Goal: Information Seeking & Learning: Learn about a topic

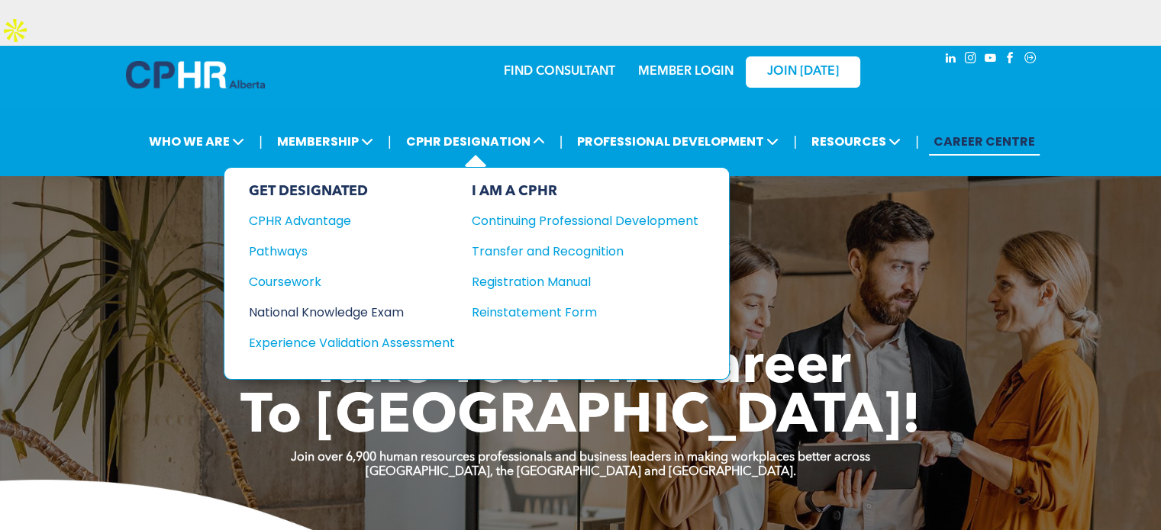
click at [316, 303] on div "National Knowledge Exam" at bounding box center [341, 312] width 185 height 19
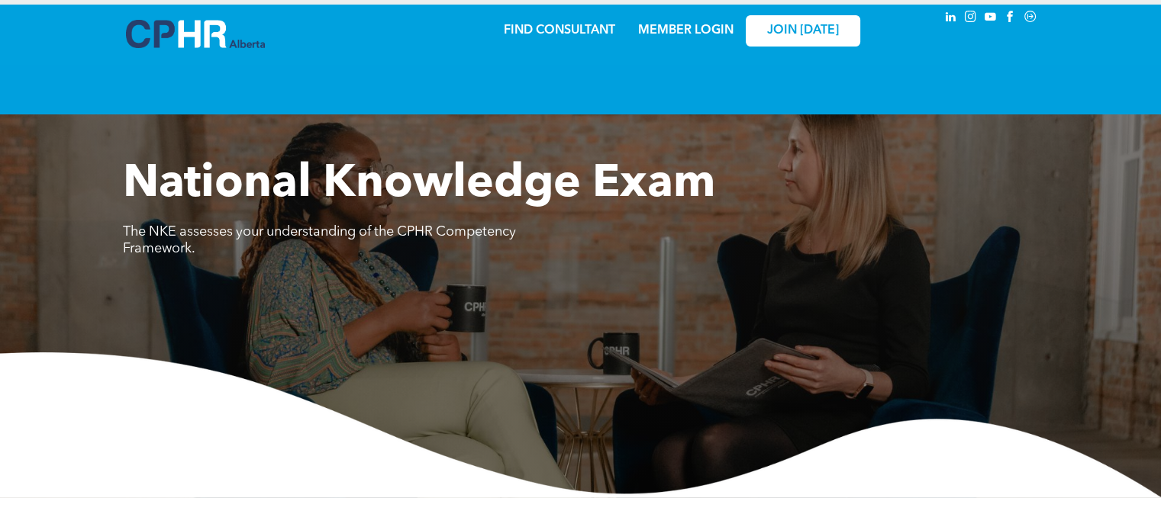
scroll to position [534, 0]
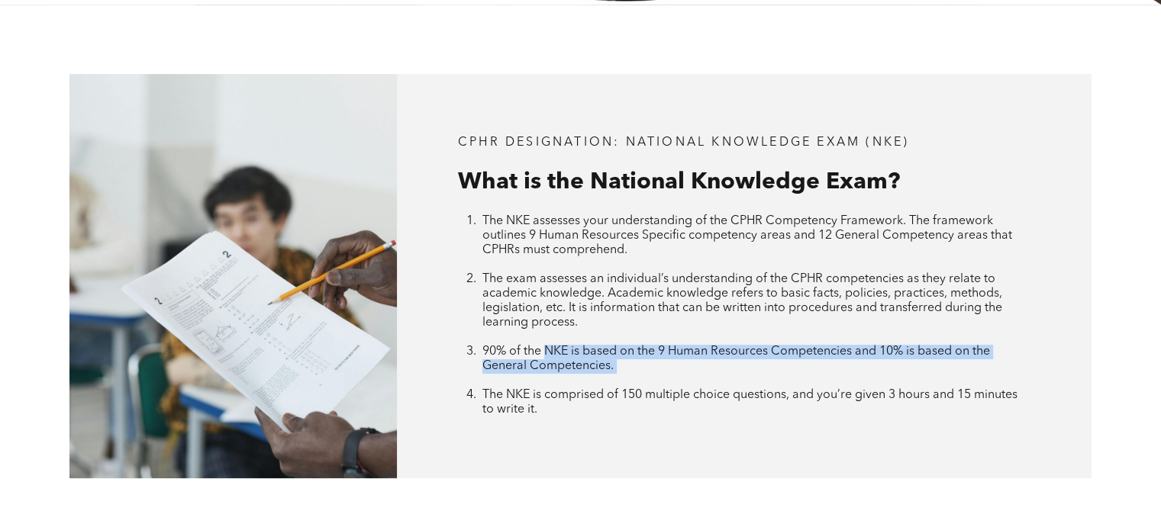
drag, startPoint x: 547, startPoint y: 318, endPoint x: 891, endPoint y: 347, distance: 344.7
click at [891, 347] on li "90% of the NKE is based on the 9 Human Resources Competencies and 10% is based …" at bounding box center [756, 367] width 548 height 44
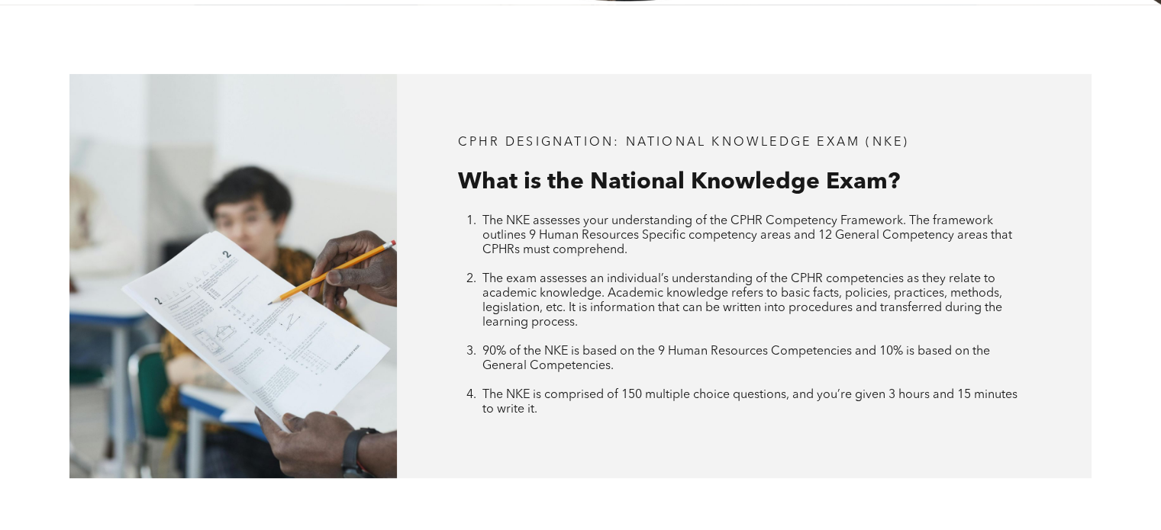
click at [830, 411] on div "CPHR DESIGNATION: National Knowledge Exam (NKE) What is the National Knowledge …" at bounding box center [744, 276] width 695 height 405
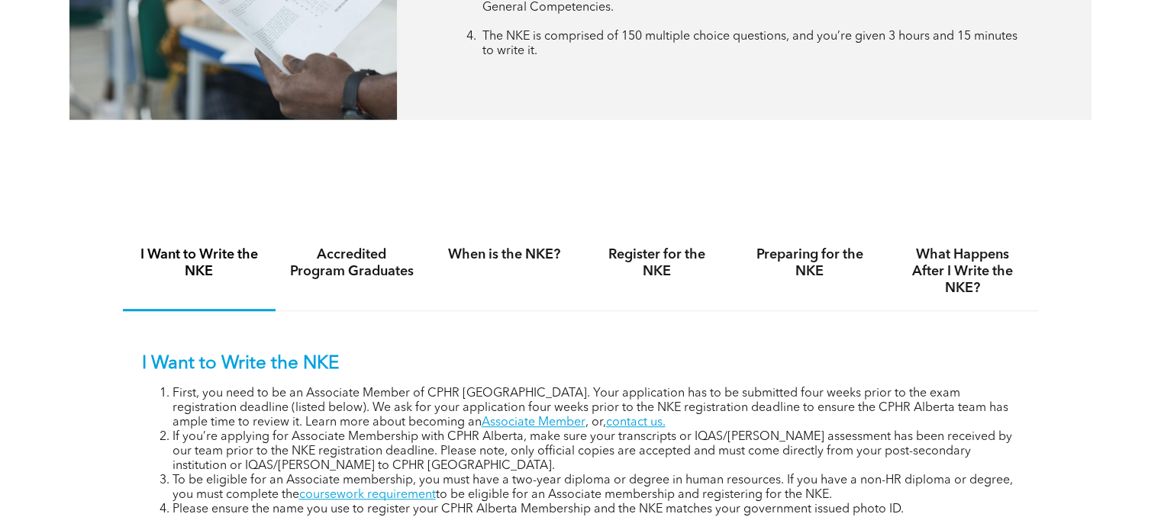
scroll to position [916, 0]
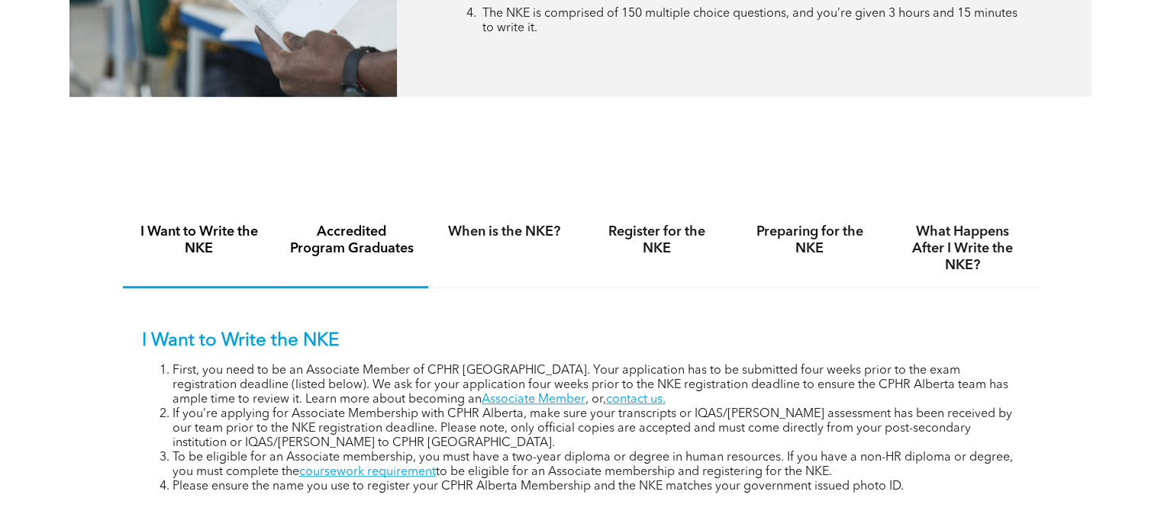
click at [390, 224] on h4 "Accredited Program Graduates" at bounding box center [351, 241] width 125 height 34
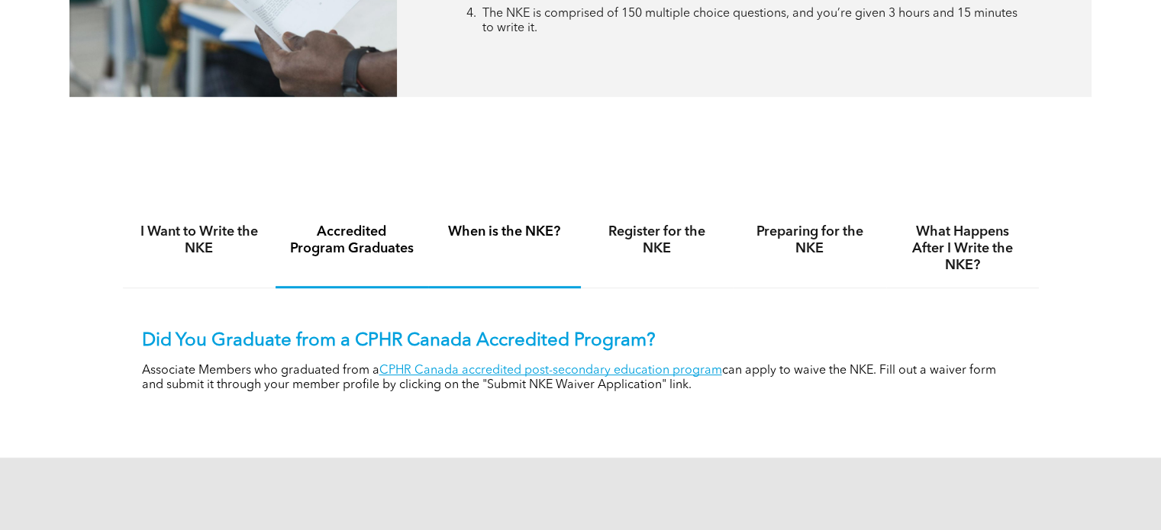
click at [498, 230] on div "When is the NKE?" at bounding box center [504, 249] width 153 height 79
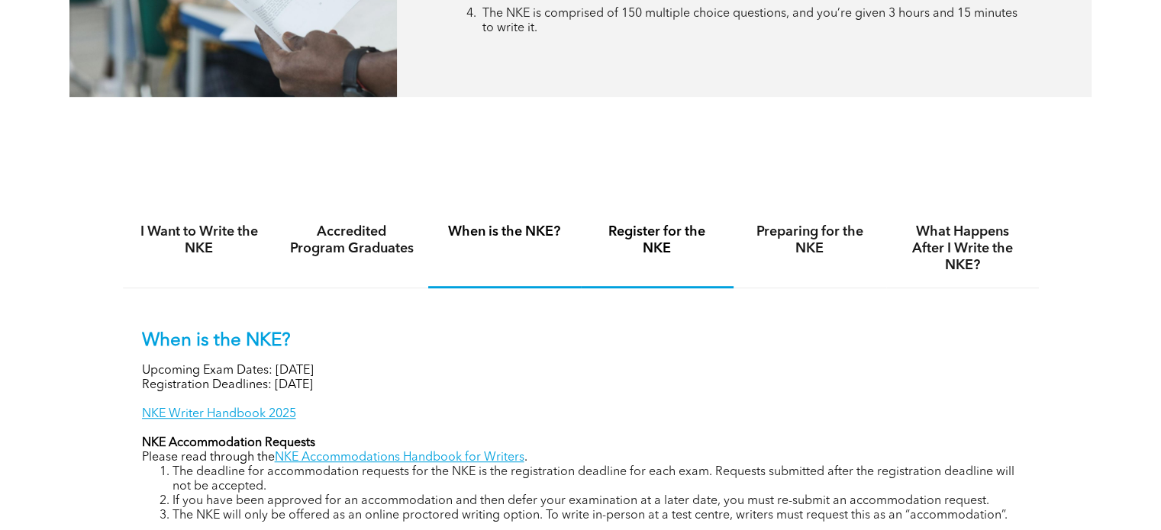
click at [634, 224] on h4 "Register for the NKE" at bounding box center [657, 241] width 125 height 34
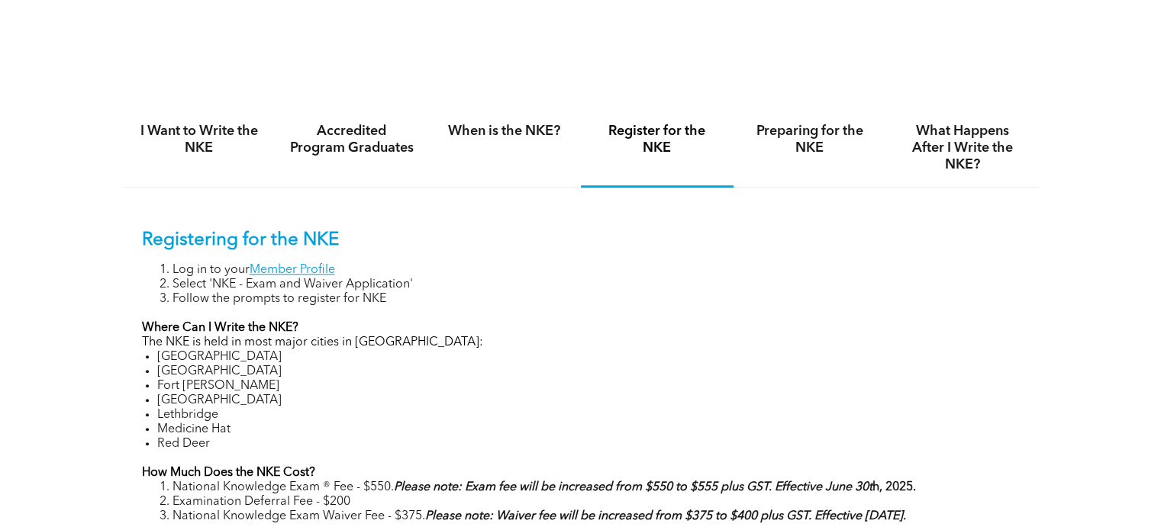
scroll to position [992, 0]
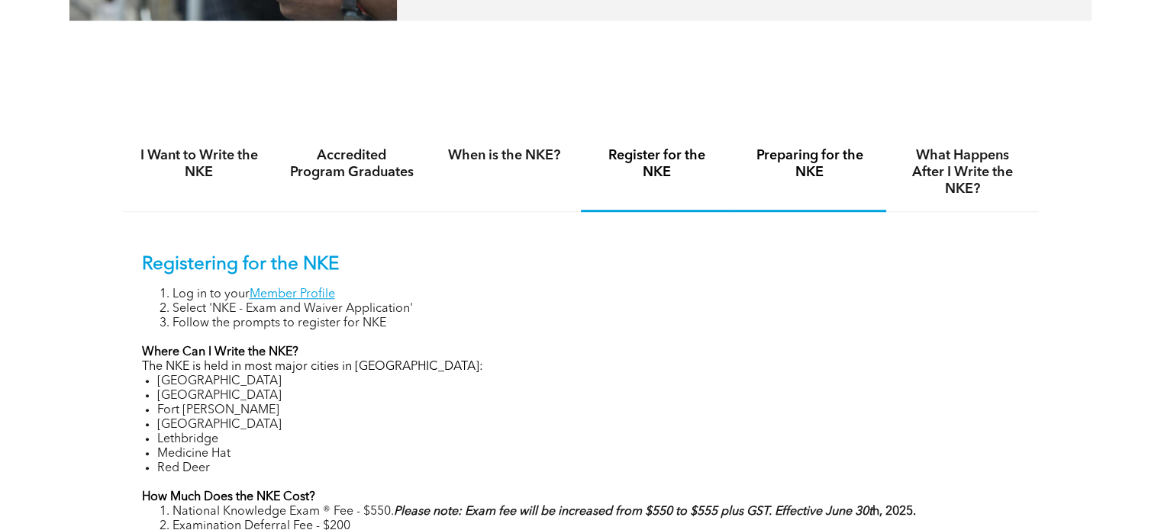
click at [818, 147] on h4 "Preparing for the NKE" at bounding box center [809, 164] width 125 height 34
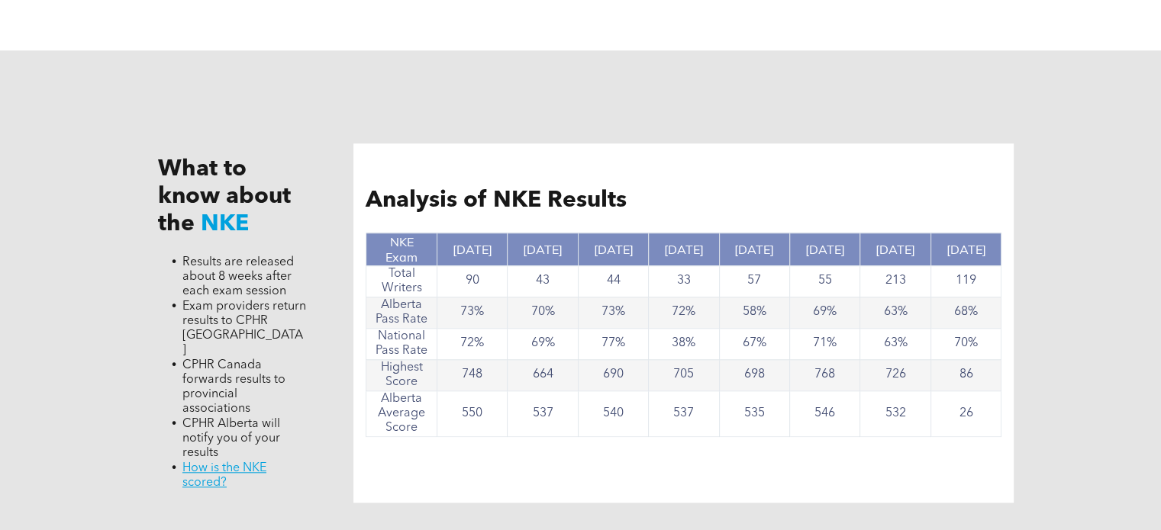
scroll to position [1450, 0]
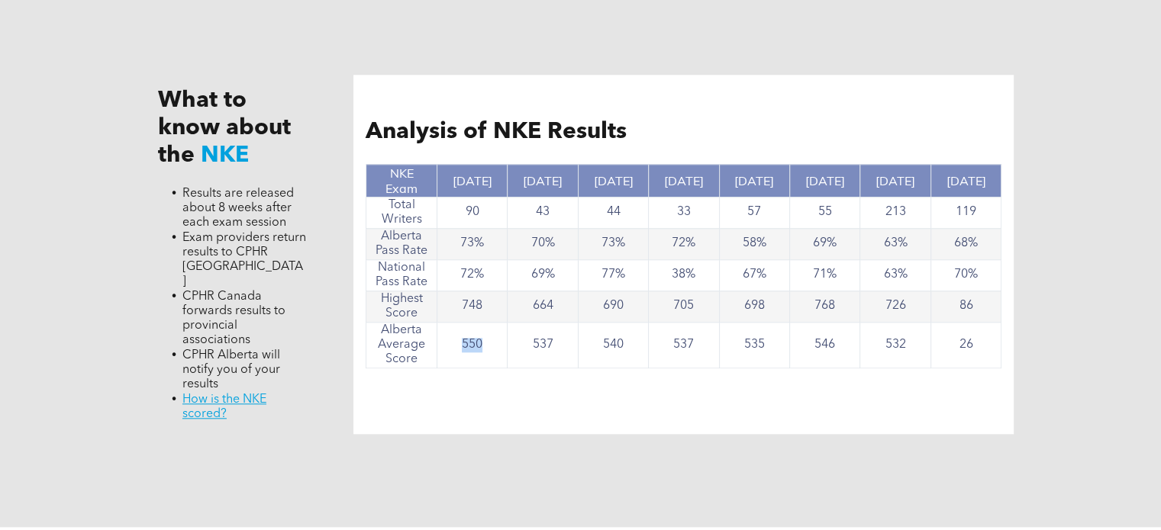
drag, startPoint x: 458, startPoint y: 316, endPoint x: 488, endPoint y: 319, distance: 30.7
click at [488, 322] on td "550" at bounding box center [472, 345] width 70 height 46
click at [225, 394] on link "﻿ How is the NKE scored?" at bounding box center [224, 407] width 84 height 27
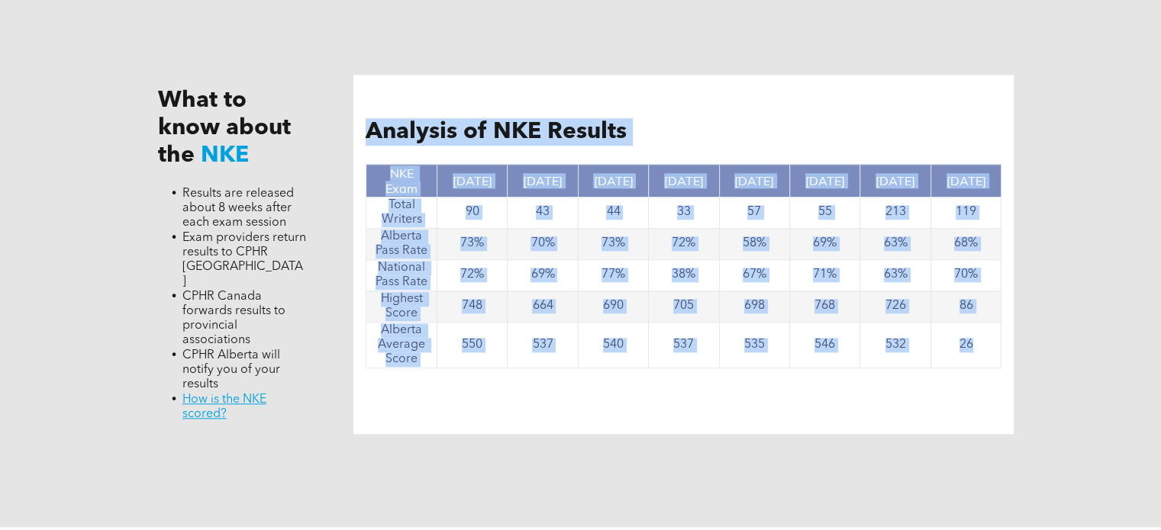
drag, startPoint x: 364, startPoint y: 86, endPoint x: 993, endPoint y: 324, distance: 672.2
click at [993, 324] on div "Analysis of NKE Results NKE Exam Nov, 2024 Nov. 2023 June 2023 Nov. 2022 Nov. 2…" at bounding box center [683, 255] width 660 height 360
copy div "Analysis of NKE Results NKE Exam Nov, 2024 Nov. 2023 June 2023 Nov. 2022 Nov. 2…"
click at [659, 404] on div "What to know about the NKE Results are released about 8 weeks after each exam s…" at bounding box center [581, 254] width 916 height 545
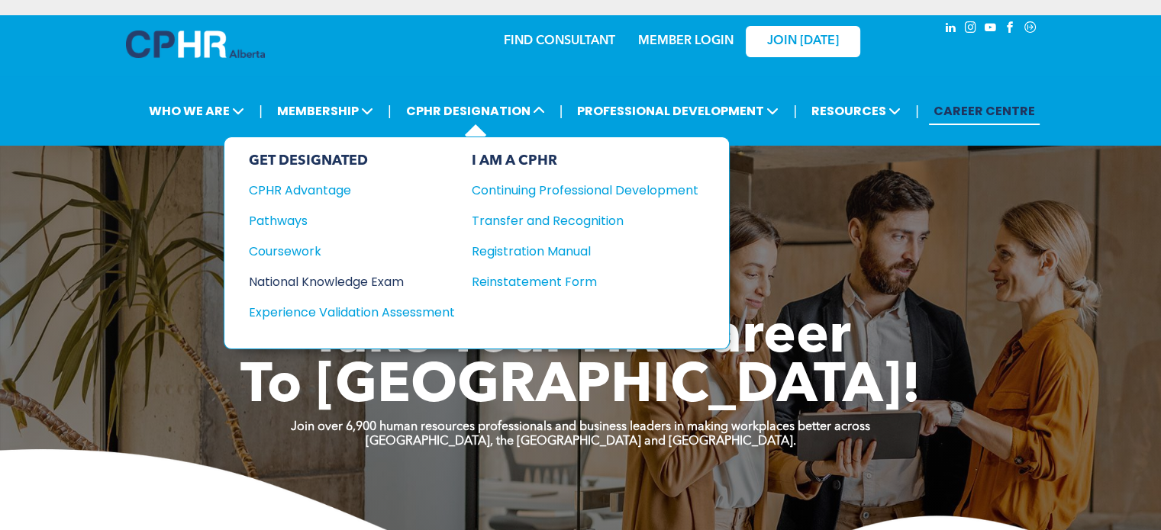
click at [387, 276] on div "National Knowledge Exam" at bounding box center [341, 281] width 185 height 19
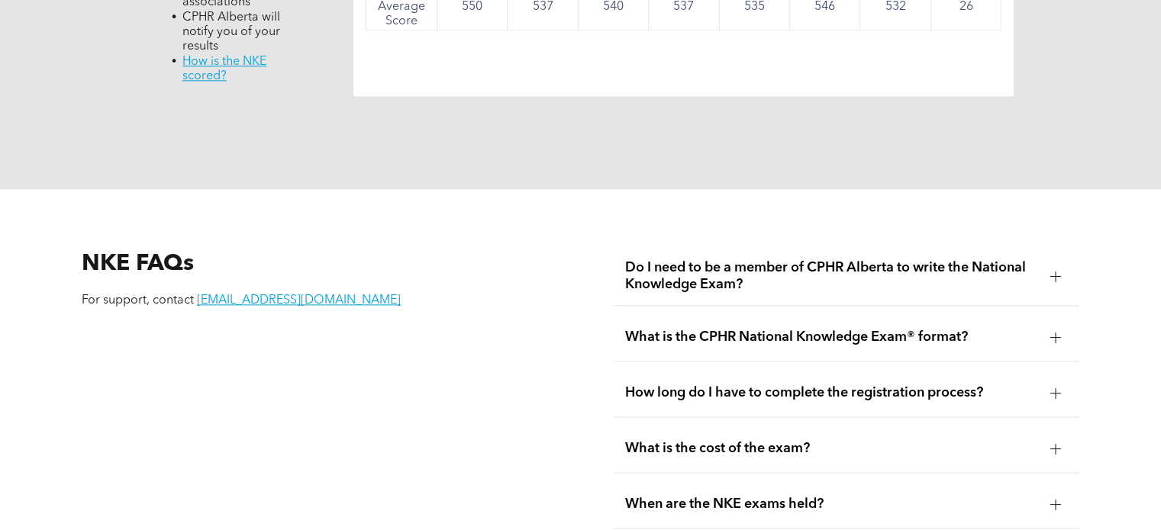
scroll to position [1679, 0]
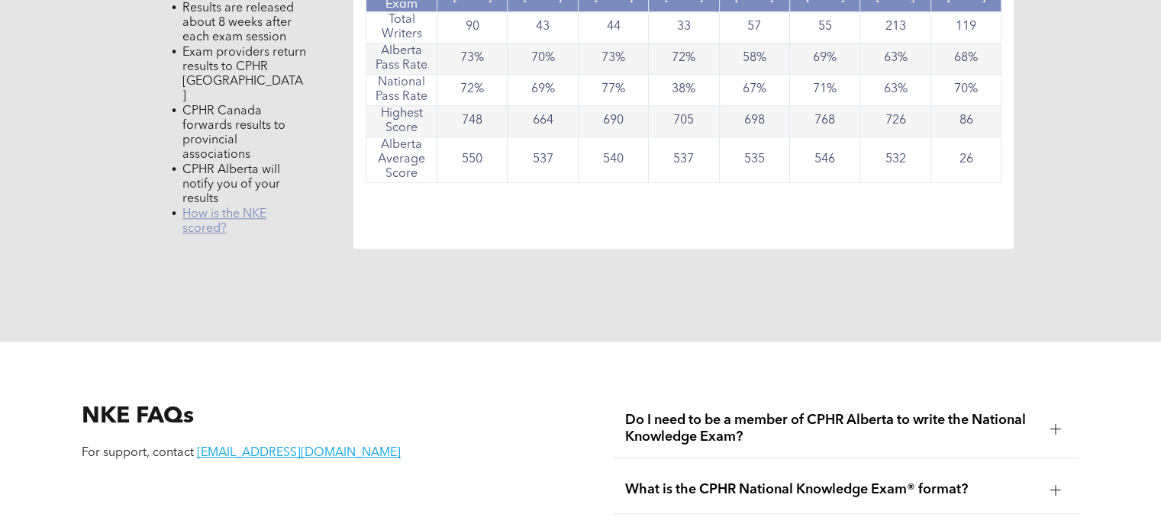
click at [249, 208] on link "﻿ How is the NKE scored?" at bounding box center [224, 221] width 84 height 27
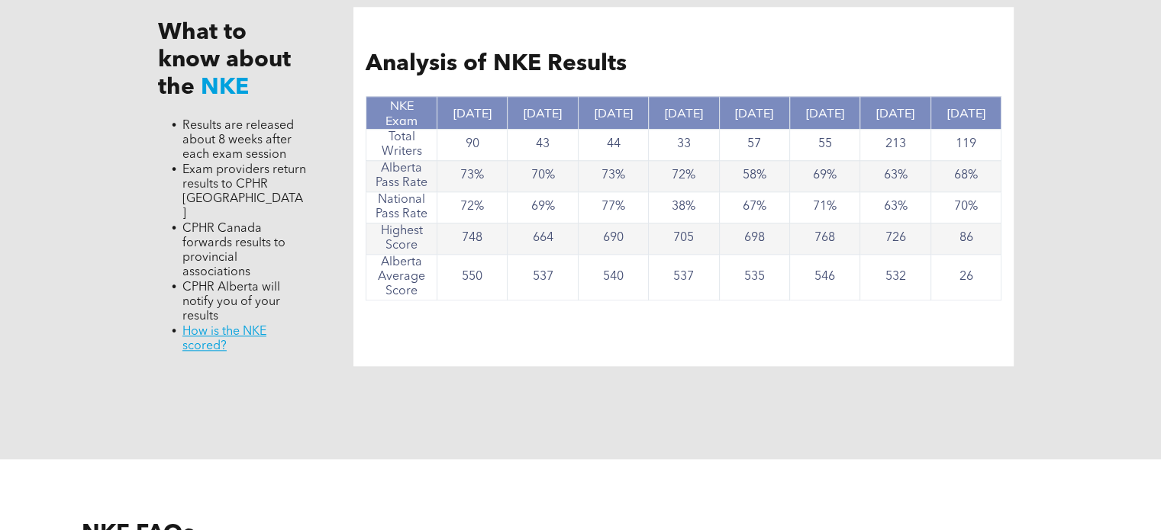
scroll to position [1603, 0]
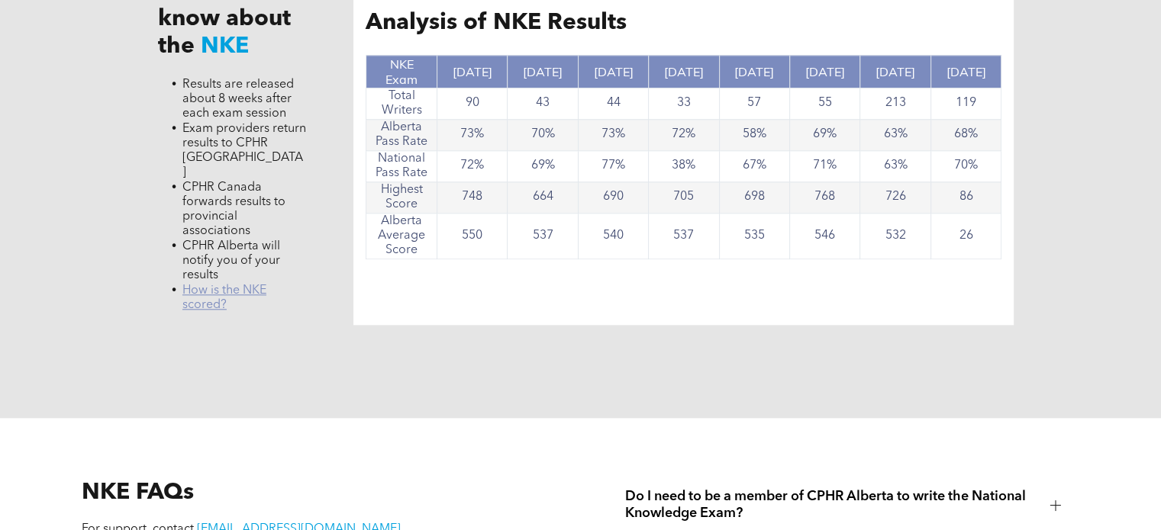
click at [257, 285] on link "﻿ How is the NKE scored?" at bounding box center [224, 298] width 84 height 27
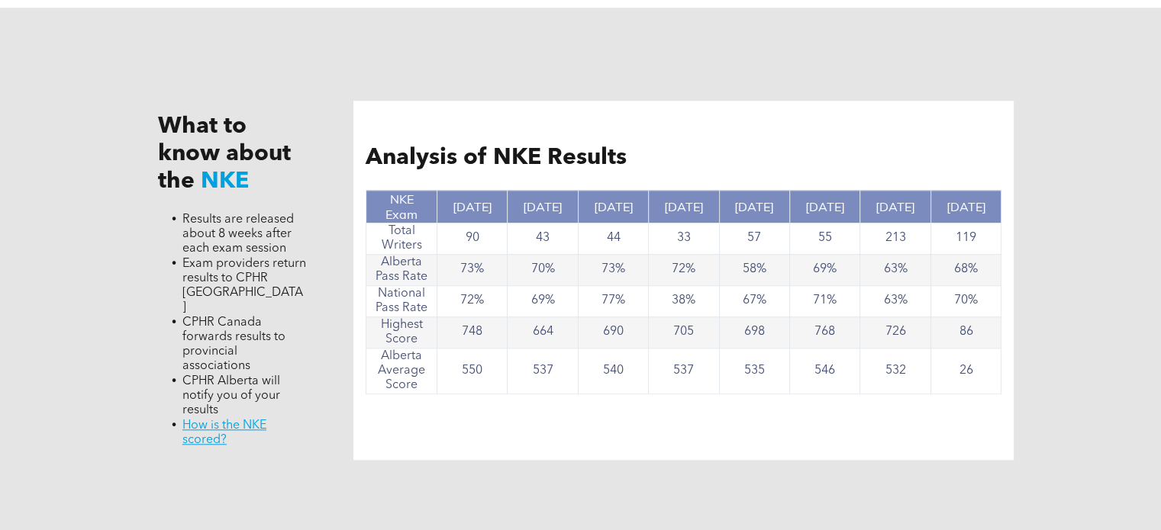
scroll to position [1450, 0]
